Goal: Information Seeking & Learning: Learn about a topic

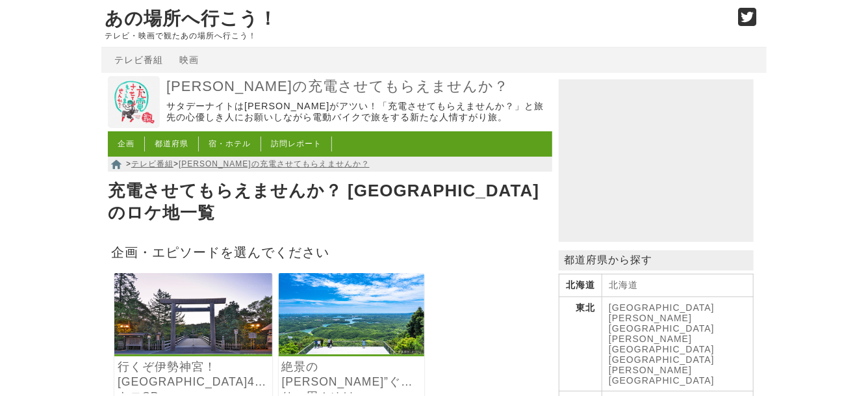
click at [309, 359] on link "絶景の[PERSON_NAME]”ぐるり一周！ゆけ[DEMOGRAPHIC_DATA]" at bounding box center [352, 374] width 140 height 30
